Goal: Transaction & Acquisition: Purchase product/service

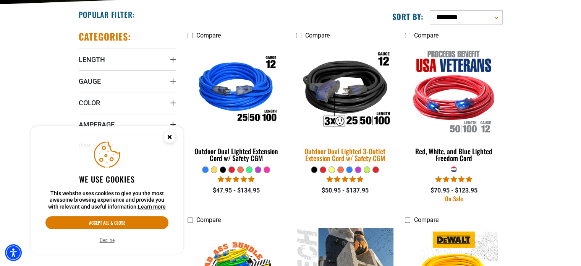
scroll to position [191, 0]
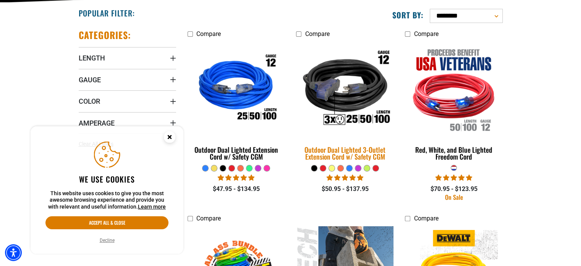
click at [358, 156] on div "Outdoor Dual Lighted 3-Outlet Extension Cord w/ Safety CGM" at bounding box center [344, 153] width 97 height 14
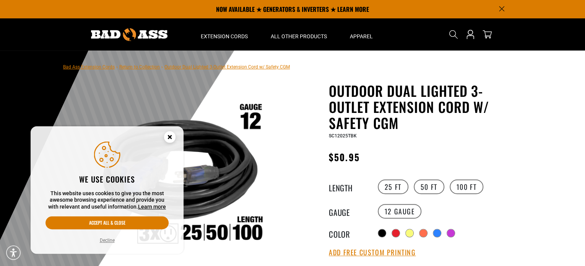
click at [464, 179] on div "25 FT 50 FT 100 FT" at bounding box center [446, 186] width 141 height 17
click at [169, 137] on icon "Close this option" at bounding box center [169, 136] width 3 height 3
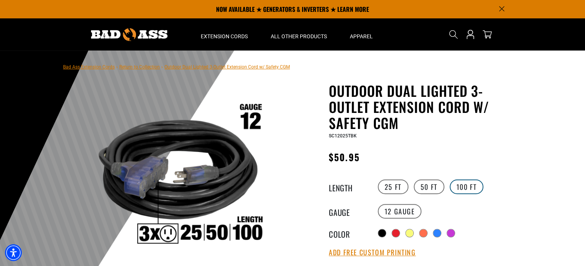
click at [468, 184] on label "100 FT" at bounding box center [466, 186] width 34 height 15
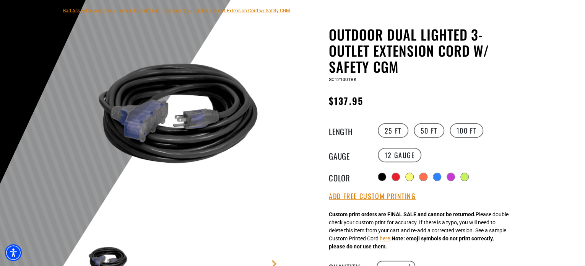
scroll to position [153, 0]
